Goal: Information Seeking & Learning: Learn about a topic

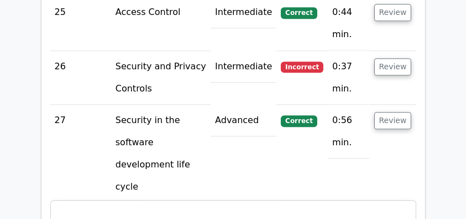
scroll to position [2965, 0]
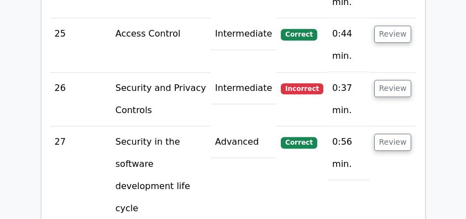
click at [14, 82] on main "Go Premium CISSP Preparation Package (2025) 4537 Superior-grade CISSP practice …" at bounding box center [233, 170] width 466 height 6208
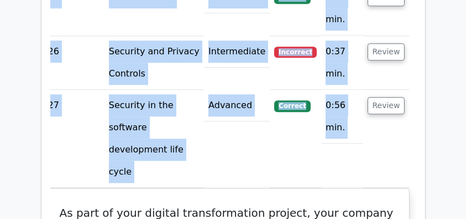
scroll to position [0, 0]
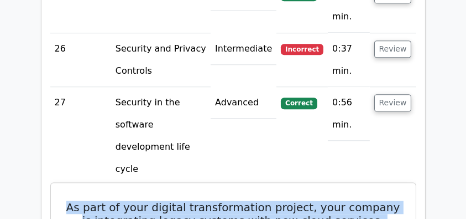
drag, startPoint x: 58, startPoint y: 42, endPoint x: 392, endPoint y: 89, distance: 337.3
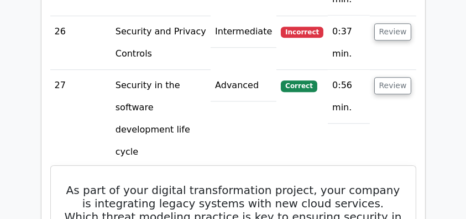
scroll to position [2965, 0]
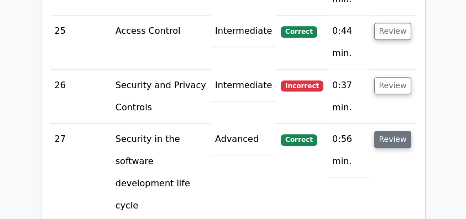
click at [384, 131] on button "Review" at bounding box center [394, 139] width 38 height 17
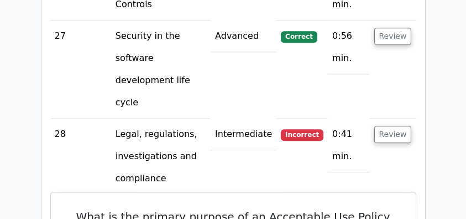
scroll to position [3076, 0]
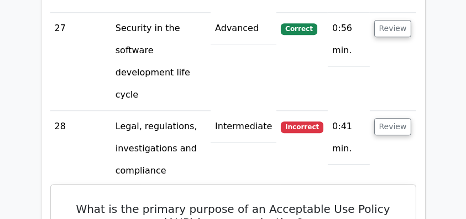
drag, startPoint x: 60, startPoint y: 43, endPoint x: 351, endPoint y: 134, distance: 305.6
copy div "What is the primary purpose of an Acceptable Use Policy (AUP) in an organizatio…"
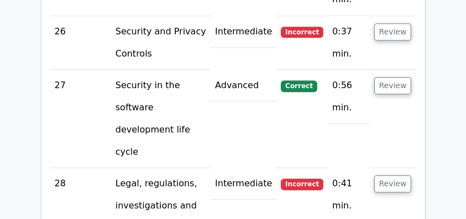
scroll to position [3002, 0]
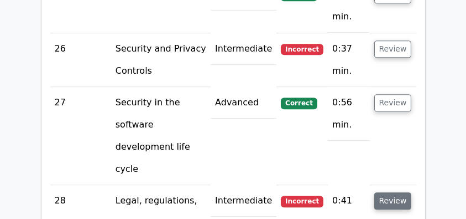
click at [378, 192] on button "Review" at bounding box center [394, 200] width 38 height 17
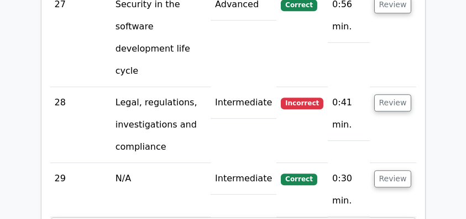
scroll to position [3112, 0]
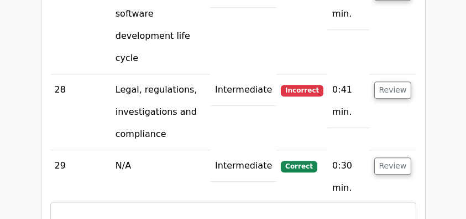
drag, startPoint x: 89, startPoint y: 59, endPoint x: 363, endPoint y: 103, distance: 277.4
drag, startPoint x: 67, startPoint y: 94, endPoint x: 392, endPoint y: 108, distance: 324.5
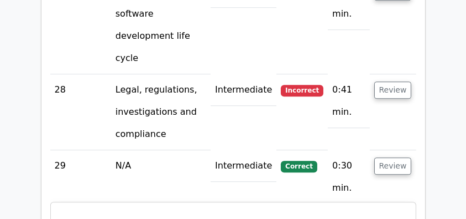
drag, startPoint x: 271, startPoint y: 119, endPoint x: 64, endPoint y: 93, distance: 208.6
drag, startPoint x: 289, startPoint y: 52, endPoint x: 285, endPoint y: 79, distance: 27.4
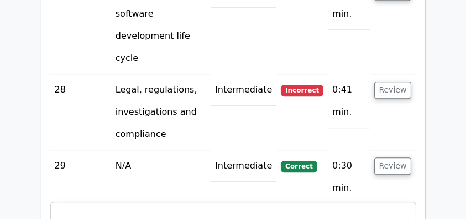
drag, startPoint x: 285, startPoint y: 79, endPoint x: 223, endPoint y: 65, distance: 63.5
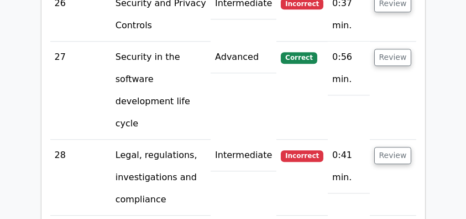
scroll to position [3039, 0]
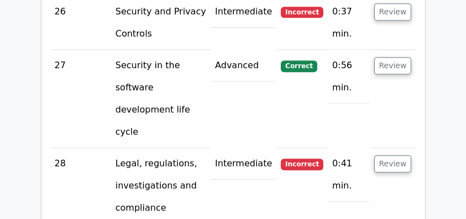
drag, startPoint x: 264, startPoint y: 197, endPoint x: 72, endPoint y: 171, distance: 193.7
copy div "A worm is a self-replicating program that does not require a host program to ru…"
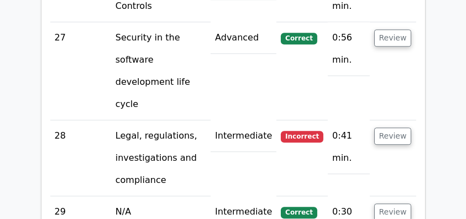
scroll to position [3149, 0]
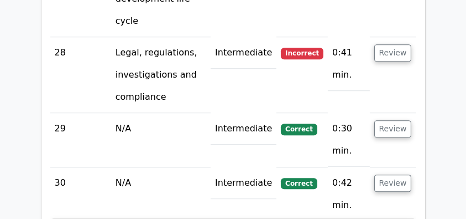
drag, startPoint x: 97, startPoint y: 77, endPoint x: 377, endPoint y: 111, distance: 281.4
drag, startPoint x: 375, startPoint y: 112, endPoint x: 97, endPoint y: 80, distance: 279.5
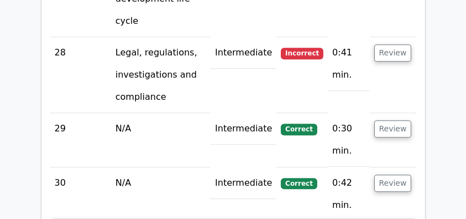
scroll to position [3112, 0]
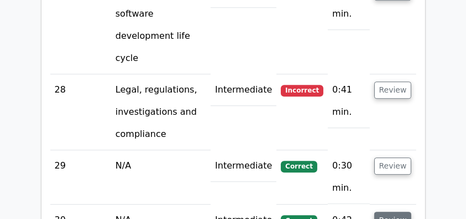
click at [404, 211] on button "Review" at bounding box center [394, 219] width 38 height 17
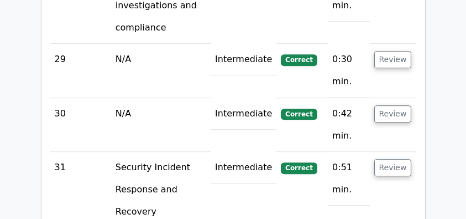
scroll to position [3260, 0]
